Goal: Task Accomplishment & Management: Manage account settings

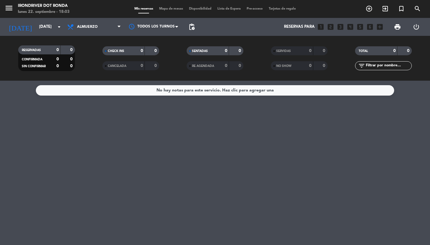
click at [6, 10] on icon "menu" at bounding box center [8, 8] width 9 height 9
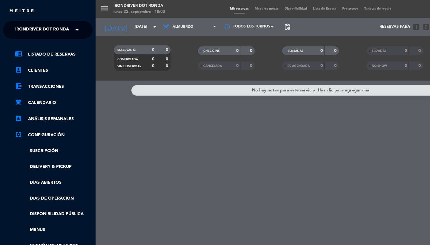
click at [37, 26] on span "Irondriver Dot Ronda" at bounding box center [42, 30] width 54 height 13
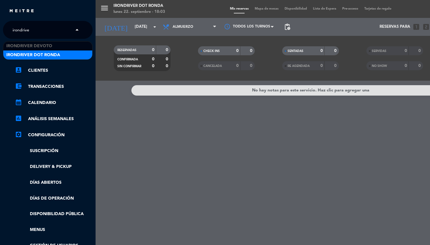
type input "irondriver"
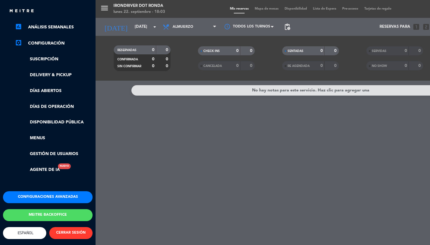
click at [39, 191] on button "Configuraciones avanzadas" at bounding box center [48, 197] width 90 height 12
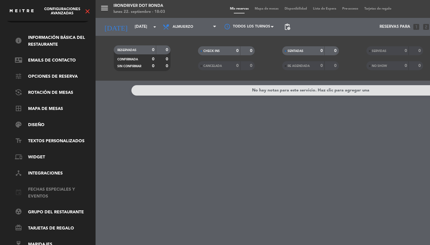
scroll to position [20, 0]
click at [51, 73] on link "tune Opciones de reserva" at bounding box center [54, 76] width 78 height 7
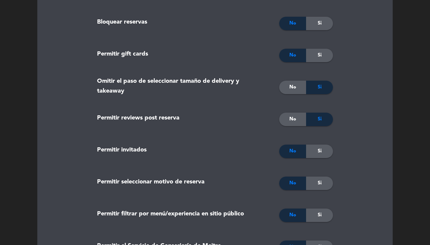
scroll to position [966, 0]
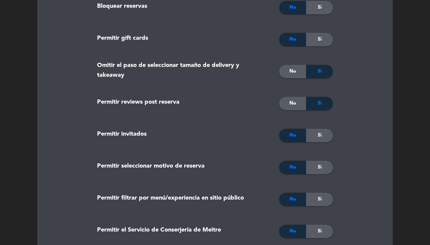
click at [304, 136] on div "No" at bounding box center [292, 135] width 27 height 13
click at [322, 139] on div "Si" at bounding box center [319, 135] width 27 height 13
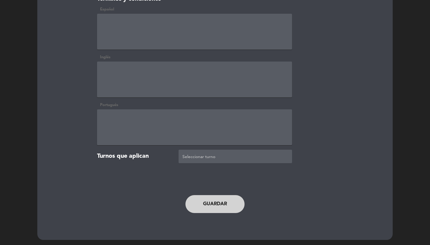
click at [215, 207] on button "Guardar" at bounding box center [214, 204] width 59 height 18
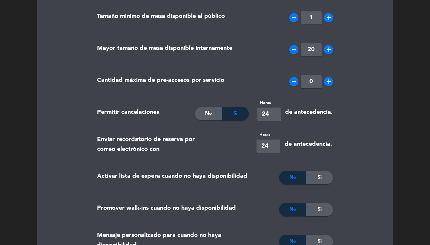
scroll to position [0, 0]
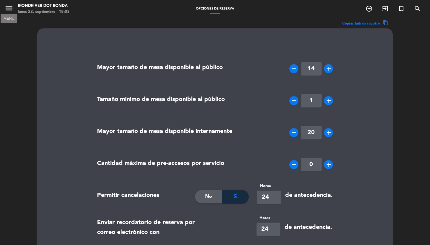
click at [12, 8] on icon "menu" at bounding box center [8, 8] width 9 height 9
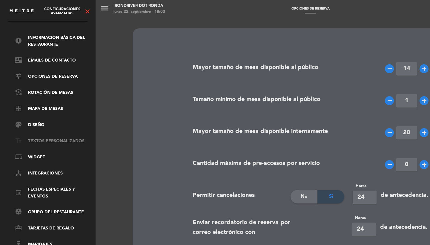
click at [45, 139] on link "text_fields Textos Personalizados" at bounding box center [54, 141] width 78 height 7
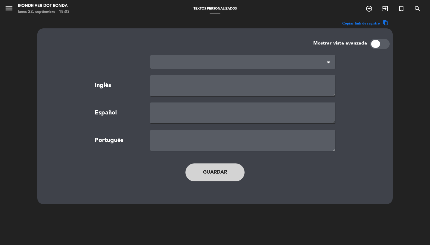
type textarea "TERMS AND CONDITIONS"
type textarea "TÉRMINOS Y CONDICIONES"
type textarea "TERMOS E CONDIÇÕES"
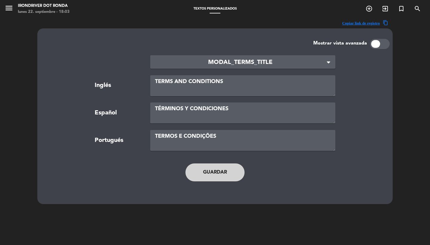
click at [188, 56] on div "× MODAL_TERMS_TITLE" at bounding box center [242, 61] width 185 height 13
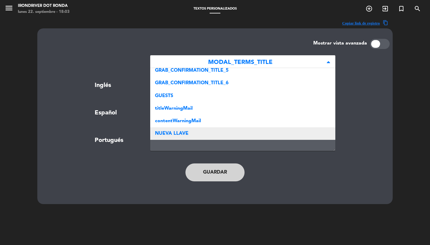
scroll to position [380, 0]
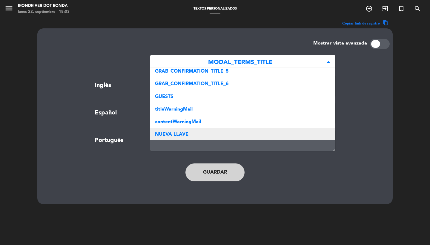
click at [197, 132] on div "NUEVA LLAVE" at bounding box center [242, 134] width 185 height 13
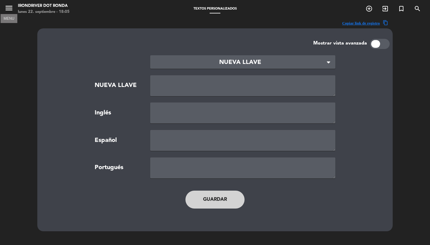
click at [9, 10] on icon "menu" at bounding box center [8, 8] width 9 height 9
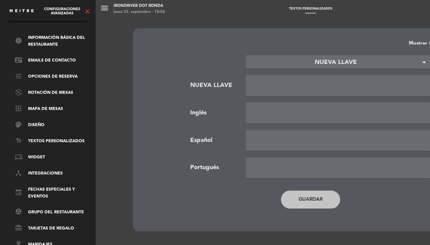
click at [301, 82] on div "menu Irondriver Dot Ronda lunes 22. septiembre - 18:06 Textos Personalizados ad…" at bounding box center [311, 122] width 430 height 245
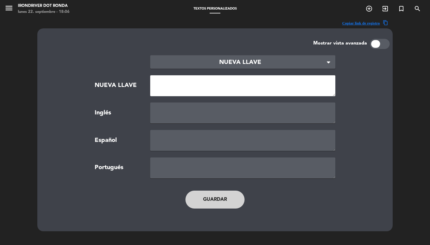
click at [237, 88] on textarea at bounding box center [242, 85] width 185 height 21
type textarea "GRAB_CONFIRMATION_TITLE_5"
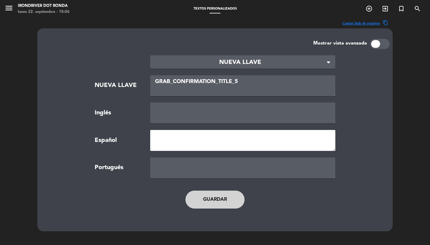
click at [194, 142] on textarea at bounding box center [242, 140] width 185 height 21
paste textarea "Gracias por su reserva."
type textarea "Gracias por su reserva."
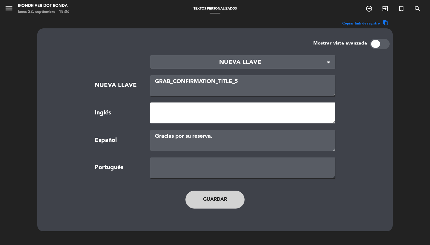
click at [215, 119] on textarea at bounding box center [242, 112] width 185 height 21
paste textarea "Thank you for your reservation."
type textarea "Thank you for your reservation."
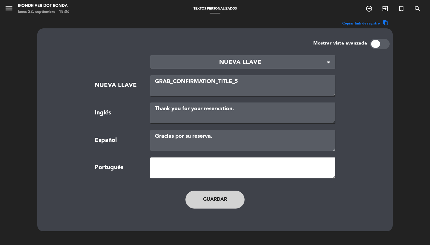
click at [214, 169] on textarea at bounding box center [242, 167] width 185 height 21
paste textarea "Obrigado pela sua reserva."
type textarea "Obrigado pela sua reserva."
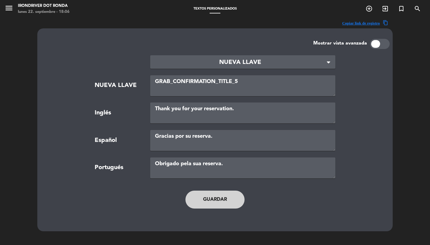
click at [237, 197] on button "Guardar" at bounding box center [214, 200] width 59 height 18
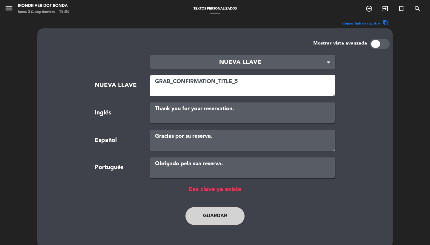
click at [251, 85] on textarea "GRAB_CONFIRMATION_TITLE_5" at bounding box center [242, 85] width 185 height 21
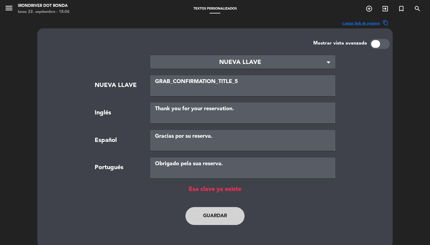
click at [237, 43] on div "Mostrar vista avanzada" at bounding box center [214, 44] width 349 height 10
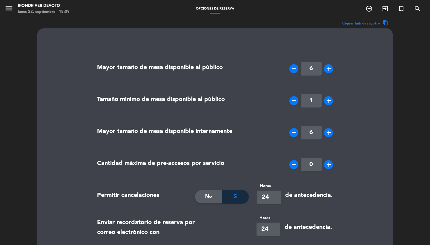
click at [11, 13] on button "menu" at bounding box center [8, 9] width 9 height 11
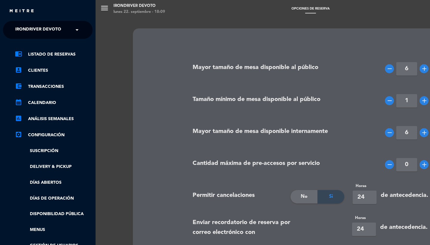
click at [36, 27] on span "Irondriver Devoto" at bounding box center [38, 30] width 46 height 13
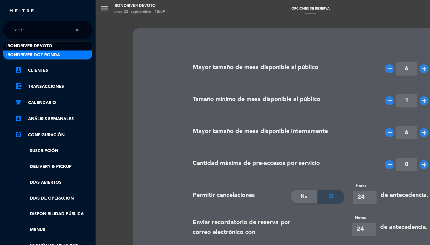
type input "irondri"
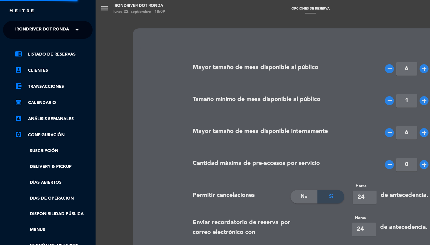
type input "14"
type input "20"
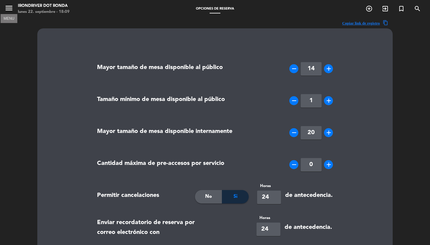
click at [8, 9] on icon "menu" at bounding box center [8, 8] width 9 height 9
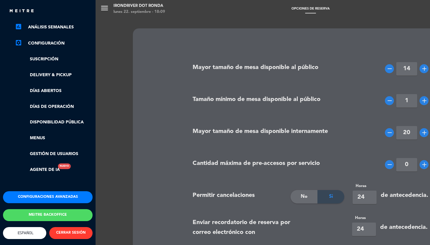
click at [57, 182] on div "chrome_reader_mode Listado de Reservas account_box Clientes account_balance_wal…" at bounding box center [48, 69] width 99 height 244
click at [57, 191] on button "Configuraciones avanzadas" at bounding box center [48, 197] width 90 height 12
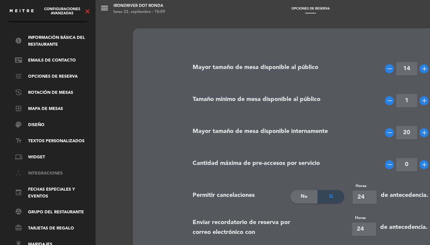
click at [50, 170] on link "device_hub Integraciones" at bounding box center [54, 173] width 78 height 7
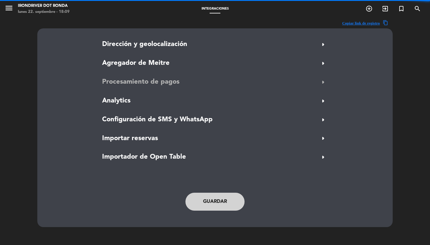
click at [129, 82] on span "Procesamiento de pagos" at bounding box center [140, 82] width 77 height 11
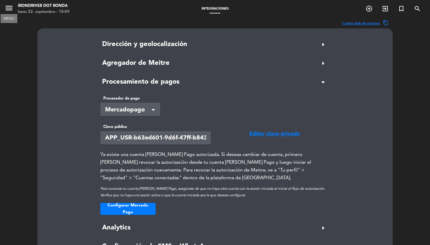
click at [12, 11] on icon "menu" at bounding box center [8, 8] width 9 height 9
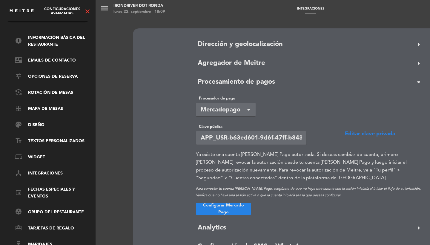
click at [89, 13] on icon "close" at bounding box center [87, 11] width 7 height 7
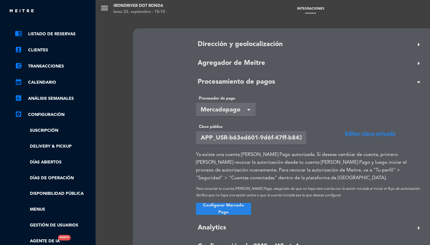
click at [63, 39] on ul "chrome_reader_mode Listado de Reservas account_box Clientes account_balance_wal…" at bounding box center [48, 137] width 90 height 214
click at [63, 36] on link "chrome_reader_mode Listado de Reservas" at bounding box center [54, 33] width 78 height 7
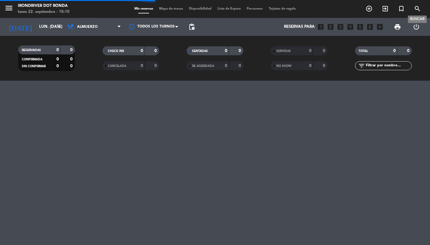
click at [418, 8] on icon "search" at bounding box center [417, 8] width 7 height 7
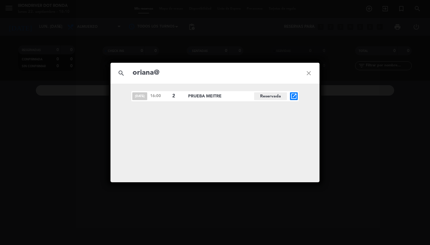
type input "oriana@"
click at [294, 97] on icon "open_in_new" at bounding box center [293, 96] width 7 height 7
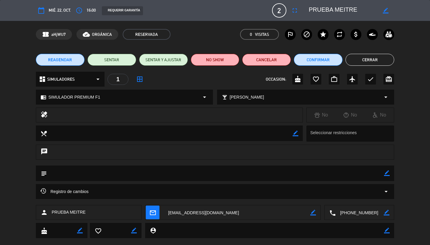
click at [260, 60] on button "Cancelar" at bounding box center [266, 60] width 49 height 12
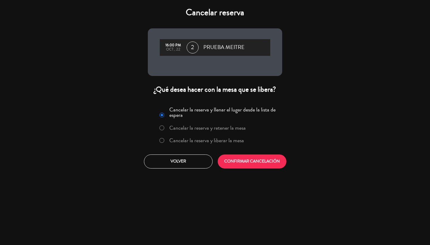
click at [200, 140] on label "Cancelar la reserva y liberar la mesa" at bounding box center [206, 140] width 75 height 5
click at [245, 166] on button "CONFIRMAR CANCELACIÓN" at bounding box center [252, 161] width 69 height 14
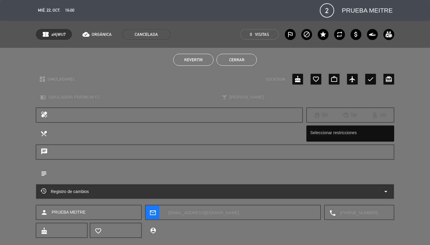
click at [225, 58] on button "Cerrar" at bounding box center [237, 60] width 40 height 12
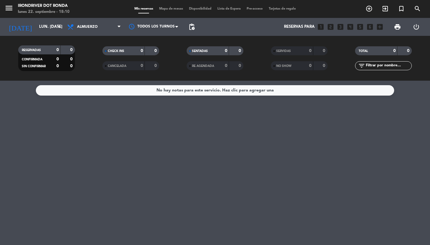
click at [8, 9] on icon "menu" at bounding box center [8, 8] width 9 height 9
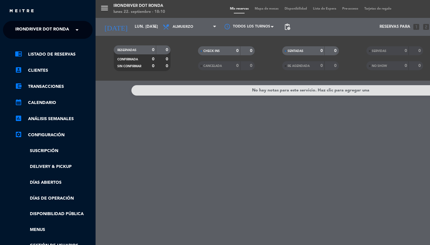
click at [42, 34] on span "Irondriver Dot Ronda" at bounding box center [42, 30] width 54 height 13
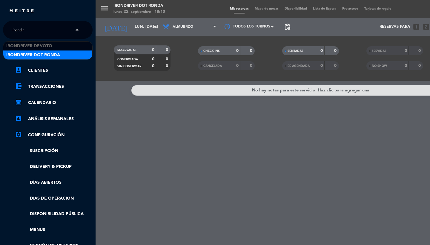
type input "irondri"
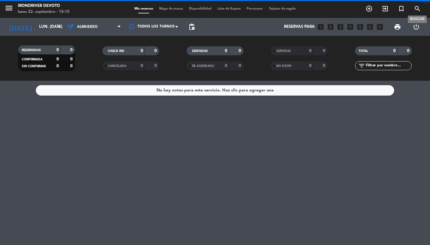
click at [420, 9] on icon "search" at bounding box center [417, 8] width 7 height 7
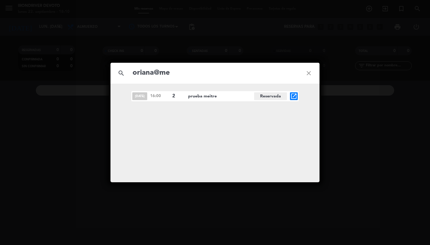
type input "oriana@me"
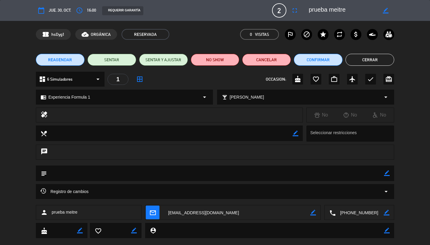
click at [260, 56] on button "Cancelar" at bounding box center [266, 60] width 49 height 12
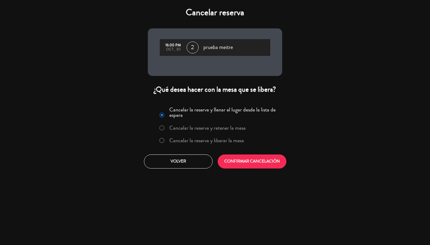
click at [211, 140] on label "Cancelar la reserva y liberar la mesa" at bounding box center [206, 140] width 75 height 5
click at [230, 163] on button "CONFIRMAR CANCELACIÓN" at bounding box center [252, 161] width 69 height 14
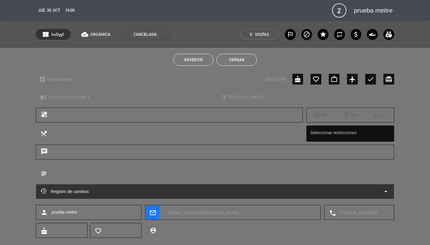
click at [227, 59] on button "Cerrar" at bounding box center [237, 60] width 40 height 12
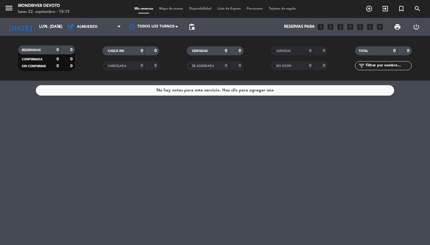
click at [11, 8] on icon "menu" at bounding box center [8, 8] width 9 height 9
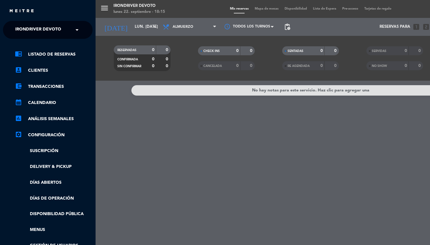
click at [41, 37] on ng-select "× Irondriver Devoto ×" at bounding box center [48, 30] width 90 height 18
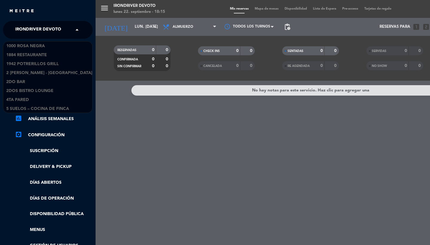
click at [40, 34] on span "Irondriver Devoto" at bounding box center [38, 30] width 46 height 13
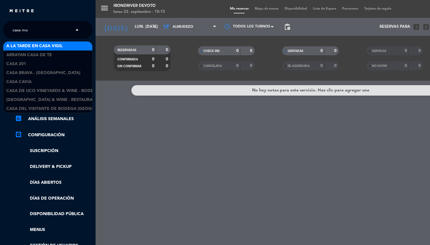
type input "casa moc"
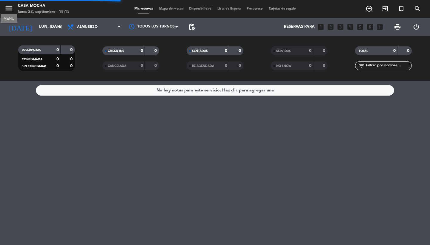
click at [10, 9] on icon "menu" at bounding box center [8, 8] width 9 height 9
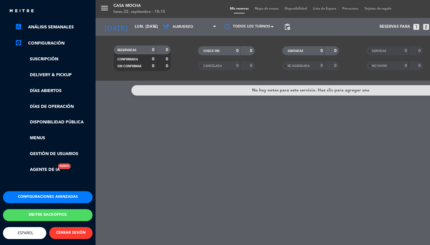
click at [34, 194] on button "Configuraciones avanzadas" at bounding box center [48, 197] width 90 height 12
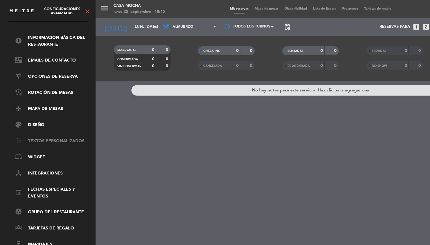
click at [41, 138] on link "text_fields Textos Personalizados" at bounding box center [54, 141] width 78 height 7
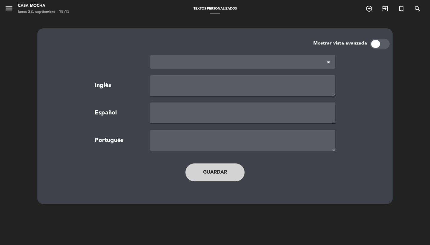
type textarea "TERMS AND CONDITIONS"
type textarea "TÉRMINOS Y CONDICIONES"
type textarea "TERMOS E CONDIÇÕES"
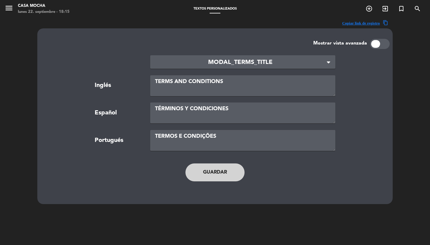
click at [178, 59] on span "MODAL_TERMS_TITLE" at bounding box center [240, 63] width 171 height 10
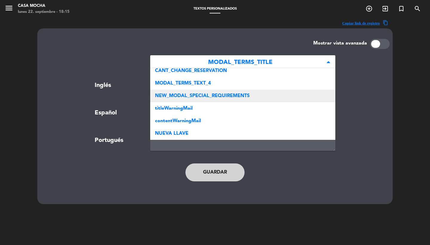
scroll to position [305, 0]
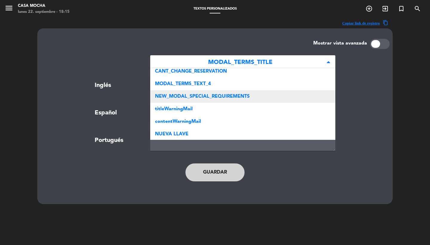
click at [201, 94] on span "NEW_MODAL_SPECIAL_REQUIREMENTS" at bounding box center [202, 96] width 95 height 5
type textarea "Do you have a specific request?"
type textarea "¿Desea solicitar algo en especial? - Si requiere de factura por favor indicar, …"
type textarea "Você tem alguma solicitação específica?"
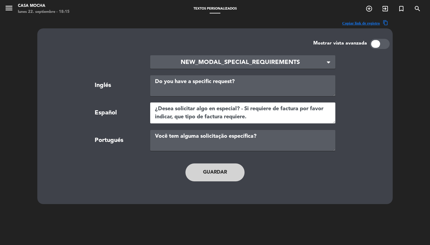
drag, startPoint x: 253, startPoint y: 118, endPoint x: 175, endPoint y: 118, distance: 77.7
click at [175, 118] on textarea "¿Desea solicitar algo en especial? - Si requiere de factura por favor indicar, …" at bounding box center [242, 112] width 185 height 21
click at [301, 108] on textarea "¿Desea solicitar algo en especial? - Si requiere de factura por favor indicar," at bounding box center [242, 112] width 185 height 21
click at [233, 117] on textarea "¿Desea solicitar algo en especial? - Si requiere de factura A por favor indicar," at bounding box center [242, 112] width 185 height 21
type textarea "¿Desea solicitar algo en especial? - Si requiere de factura A por favor indicar…"
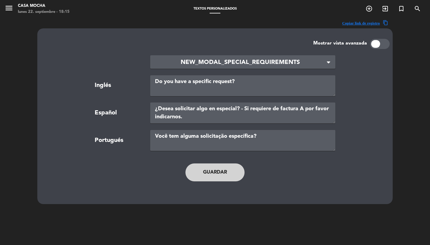
click at [219, 170] on button "Guardar" at bounding box center [214, 172] width 59 height 18
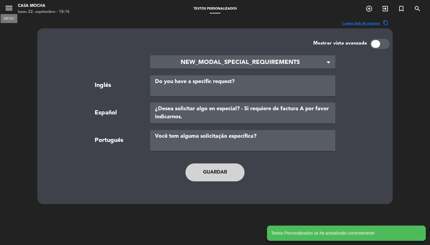
click at [6, 11] on icon "menu" at bounding box center [8, 8] width 9 height 9
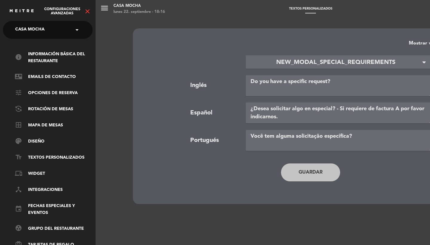
click at [43, 32] on span "Casa Mocha" at bounding box center [29, 30] width 29 height 13
type input "la casona"
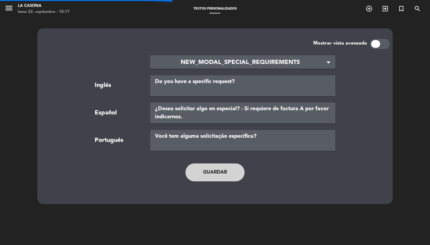
type textarea "TERMS AND CONDITIONS"
type textarea "TÉRMINOS Y CONDICIONES"
type textarea "TERMOS E CONDIÇÕES"
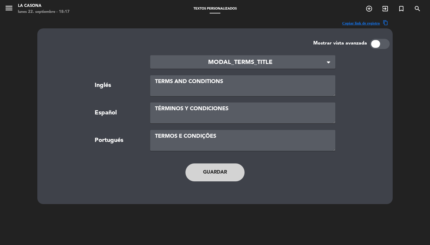
click at [10, 10] on icon "menu" at bounding box center [8, 8] width 9 height 9
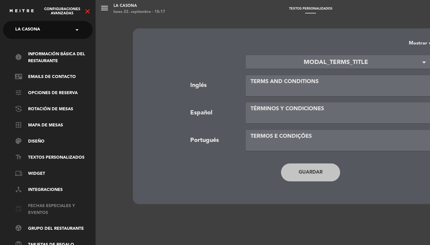
click at [46, 208] on link "event Fechas especiales y eventos" at bounding box center [54, 209] width 78 height 14
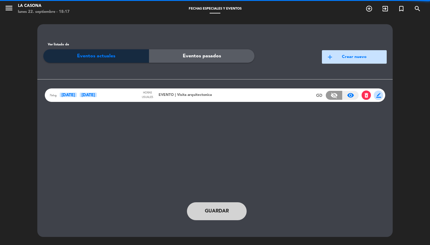
click at [171, 95] on span "EVENTO | Visita arquitectonica" at bounding box center [185, 95] width 53 height 6
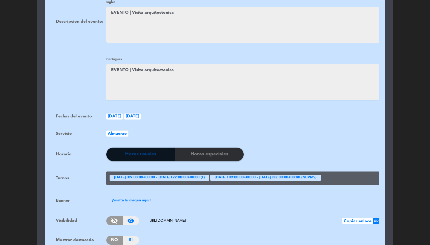
scroll to position [440, 0]
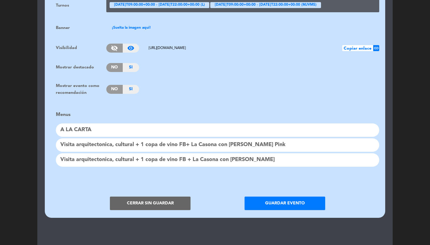
drag, startPoint x: 255, startPoint y: 42, endPoint x: 141, endPoint y: 41, distance: 113.5
click at [141, 44] on div "visibility_off visibility_on https://lacasonacoffee.meitre.com/search/2025-10-1…" at bounding box center [242, 48] width 273 height 9
click at [191, 139] on div "Visita arquitectonica, cultural + 1 copa de vino FB+ La Casona con el Combo Pink" at bounding box center [217, 144] width 323 height 13
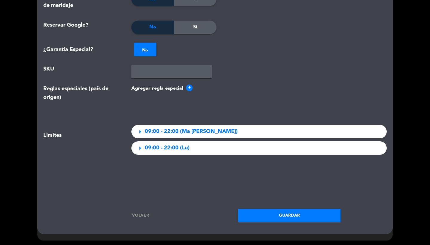
scroll to position [669, 0]
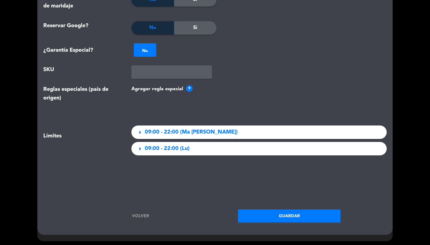
click at [151, 131] on span "09:00 - 22:00 (Ma Mi [PERSON_NAME])" at bounding box center [191, 132] width 93 height 9
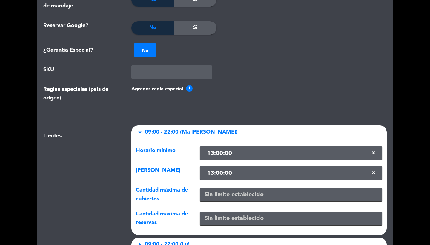
click at [151, 131] on span "09:00 - 22:00 (Ma Mi [PERSON_NAME])" at bounding box center [191, 132] width 93 height 9
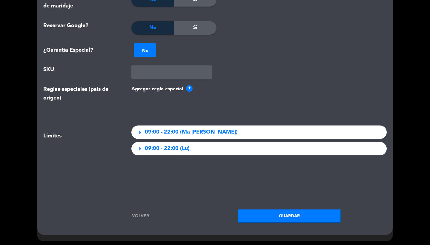
click at [150, 144] on span "09:00 - 22:00 (Lu)" at bounding box center [167, 148] width 45 height 9
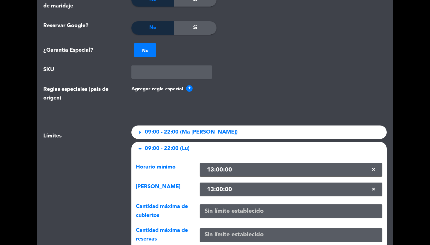
click at [150, 144] on span "09:00 - 22:00 (Lu)" at bounding box center [167, 148] width 45 height 9
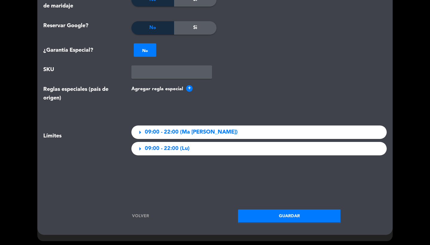
click at [139, 216] on link "Volver" at bounding box center [140, 216] width 103 height 7
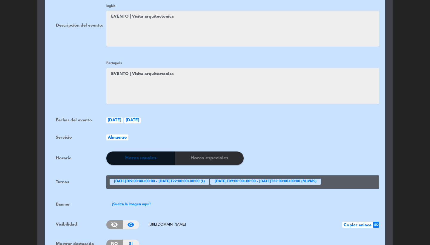
scroll to position [177, 0]
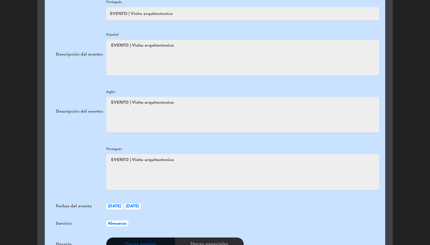
click at [182, 55] on textarea at bounding box center [242, 58] width 273 height 36
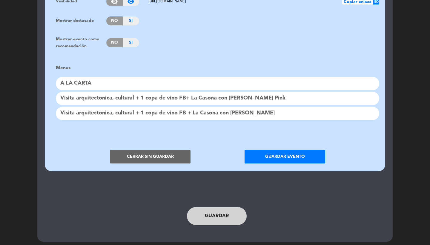
scroll to position [485, 0]
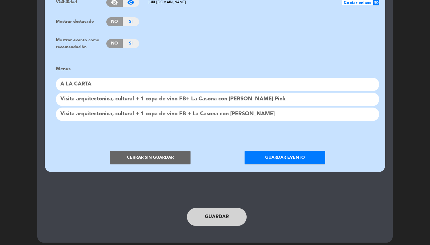
click at [283, 153] on button "Guardar evento" at bounding box center [285, 157] width 81 height 13
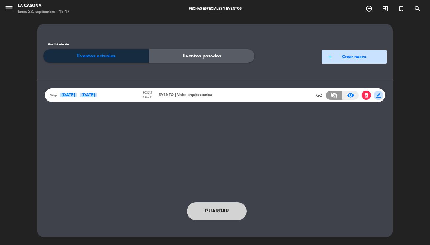
click at [224, 209] on span "Guardar" at bounding box center [217, 211] width 24 height 8
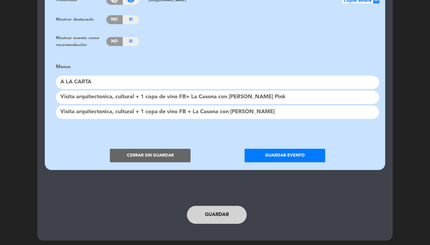
scroll to position [486, 0]
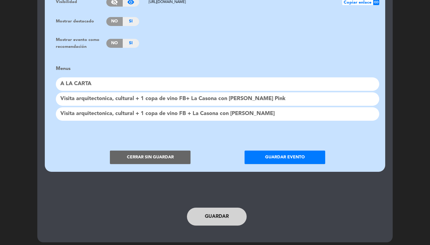
click at [135, 111] on div "Visita arquitectonica, cultural + 1 copa de vino FB + La Casona con [PERSON_NAM…" at bounding box center [217, 113] width 323 height 13
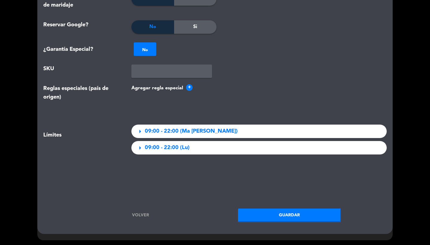
scroll to position [669, 0]
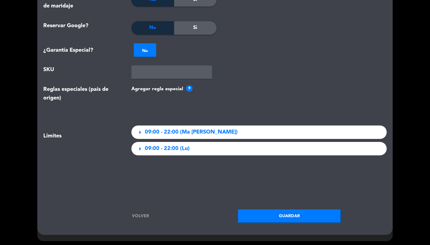
click at [155, 136] on div "arrow_right 09:00 - 22:00 (Ma Mi Ju Vi Sá)" at bounding box center [258, 131] width 255 height 13
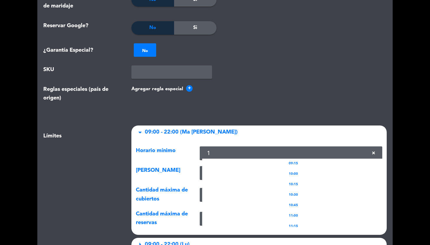
type input "16"
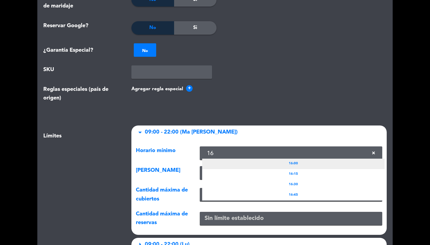
click at [342, 159] on div "16:00" at bounding box center [293, 164] width 182 height 10
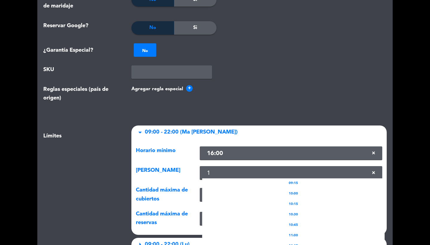
type input "16"
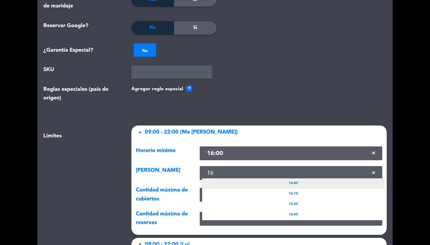
click at [348, 183] on div "16:00" at bounding box center [293, 183] width 182 height 10
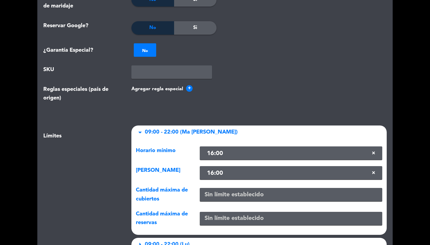
scroll to position [735, 0]
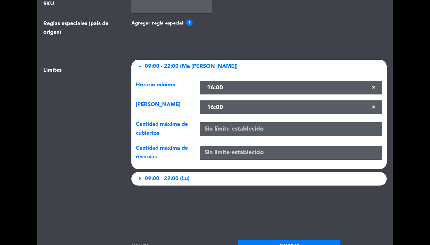
click at [200, 174] on div "arrow_right 09:00 - 22:00 (Lu)" at bounding box center [258, 178] width 255 height 13
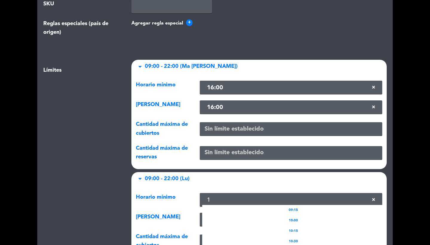
type input "16"
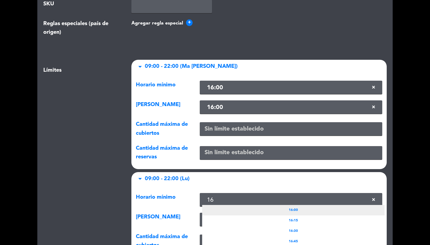
click at [332, 209] on div "16:00" at bounding box center [293, 210] width 182 height 10
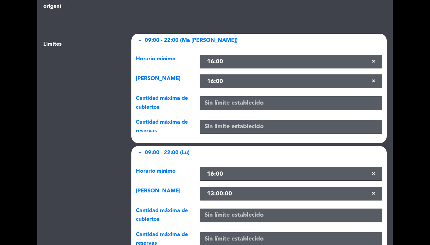
scroll to position [783, 0]
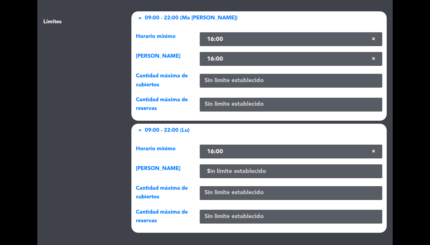
type input "16"
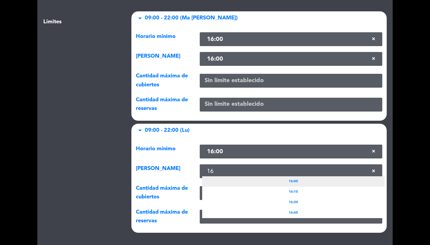
click at [305, 180] on div "16:00" at bounding box center [293, 181] width 182 height 10
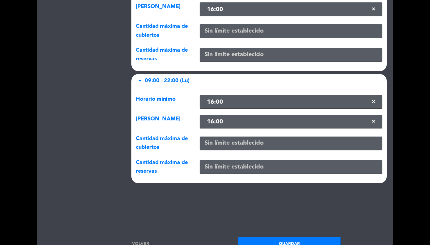
scroll to position [834, 0]
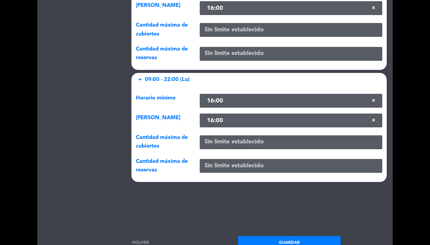
click at [285, 239] on button "Guardar" at bounding box center [289, 242] width 103 height 13
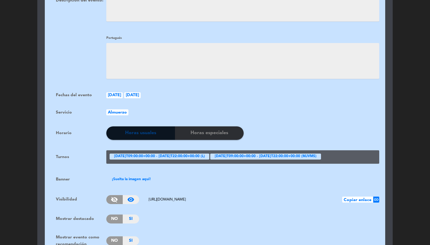
scroll to position [400, 0]
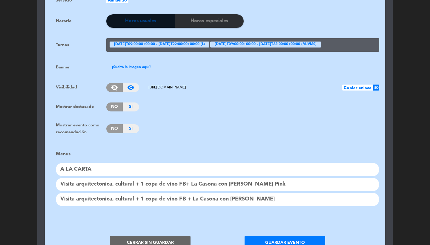
click at [144, 239] on button "Cerrar sin guardar" at bounding box center [150, 242] width 81 height 13
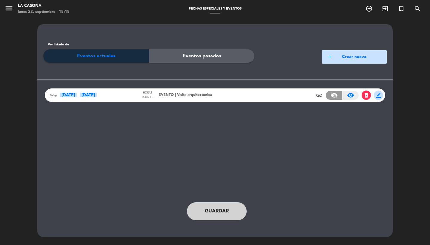
click at [415, 0] on div "menu La Casona lunes 22. septiembre - 18:18 Fechas especiales y eventos add_cir…" at bounding box center [215, 9] width 430 height 18
click at [202, 96] on span "EVENTO | Visita arquitectonica" at bounding box center [185, 95] width 53 height 6
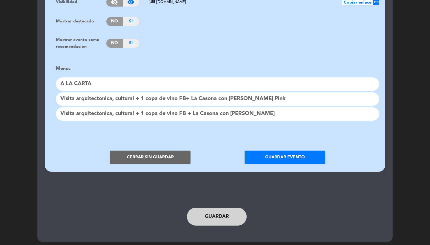
scroll to position [485, 0]
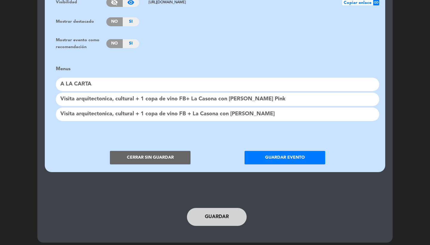
drag, startPoint x: 160, startPoint y: 150, endPoint x: 163, endPoint y: 140, distance: 10.2
click at [160, 151] on button "Cerrar sin guardar" at bounding box center [150, 157] width 81 height 13
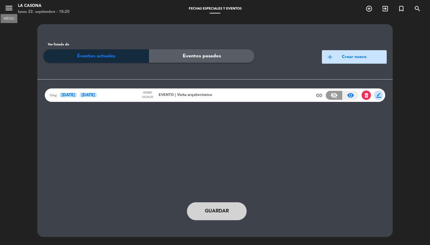
click at [9, 10] on icon "menu" at bounding box center [8, 8] width 9 height 9
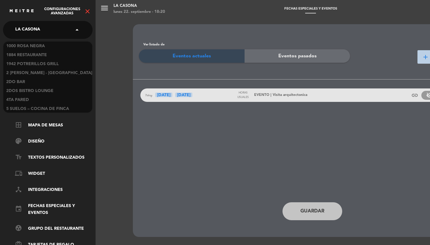
click at [38, 32] on span "La Casona" at bounding box center [27, 30] width 25 height 13
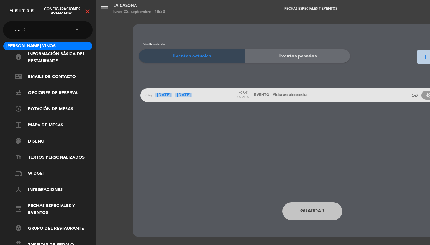
type input "lucrecia"
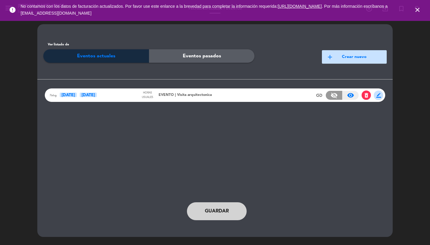
click at [417, 11] on icon "close" at bounding box center [417, 9] width 7 height 7
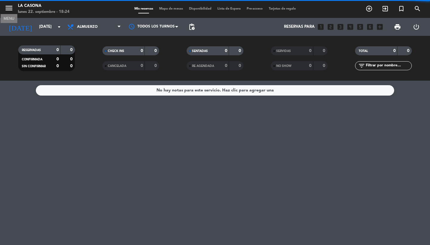
click at [8, 10] on icon "menu" at bounding box center [8, 8] width 9 height 9
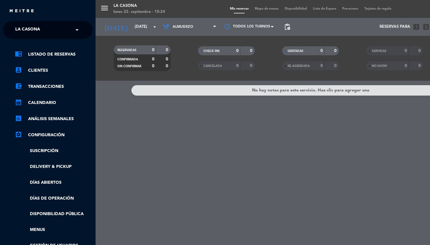
click at [38, 231] on link "Menus" at bounding box center [54, 229] width 78 height 7
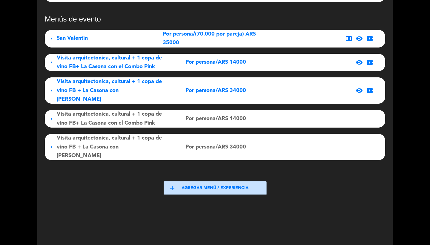
scroll to position [156, 0]
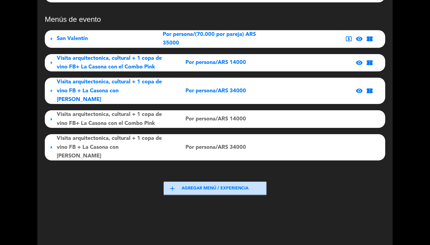
click at [156, 63] on div "Visita arquitectonica, cultural + 1 copa de vino FB+ La Casona con el Combo Pink" at bounding box center [110, 63] width 106 height 18
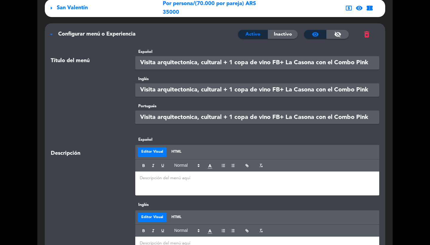
click at [141, 35] on div "Configurar menú o Experiencia" at bounding box center [148, 34] width 180 height 9
